Goal: Task Accomplishment & Management: Manage account settings

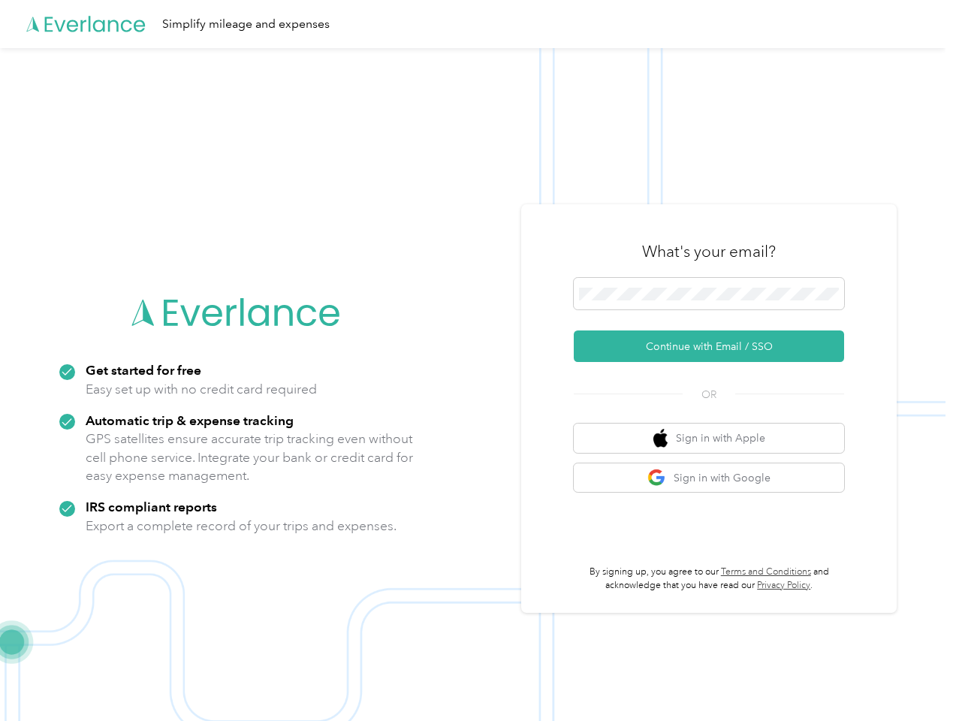
click at [476, 361] on img at bounding box center [473, 408] width 946 height 721
click at [476, 24] on div "Simplify mileage and expenses" at bounding box center [473, 24] width 946 height 48
click at [715, 346] on button "Continue with Email / SSO" at bounding box center [709, 346] width 270 height 32
click at [715, 438] on button "Sign in with Apple" at bounding box center [709, 438] width 270 height 29
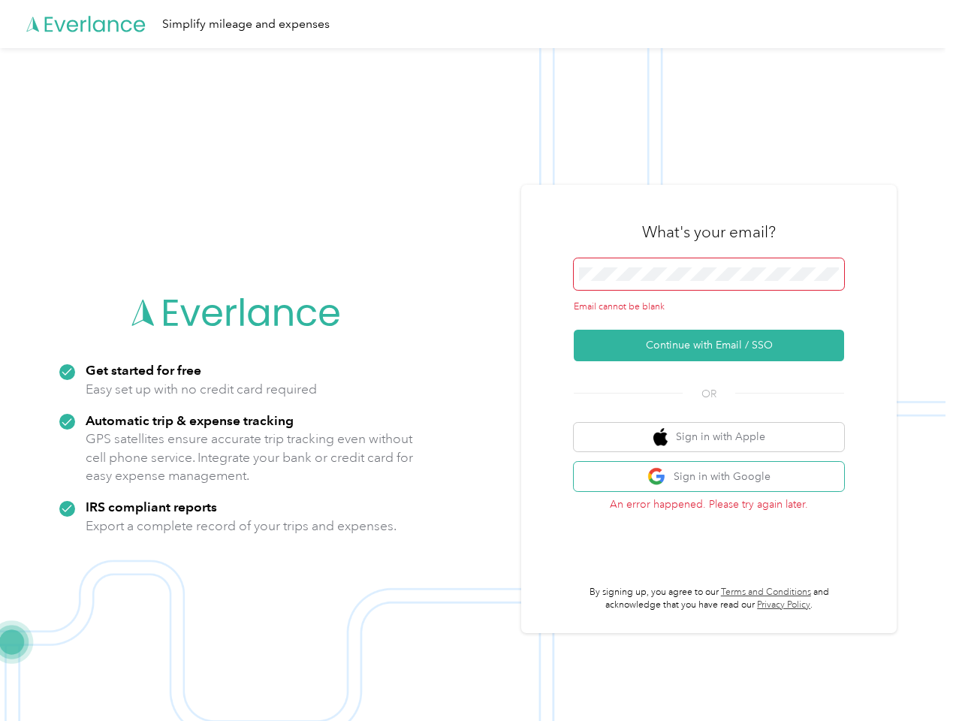
click at [715, 478] on button "Sign in with Google" at bounding box center [709, 476] width 270 height 29
